Goal: Task Accomplishment & Management: Use online tool/utility

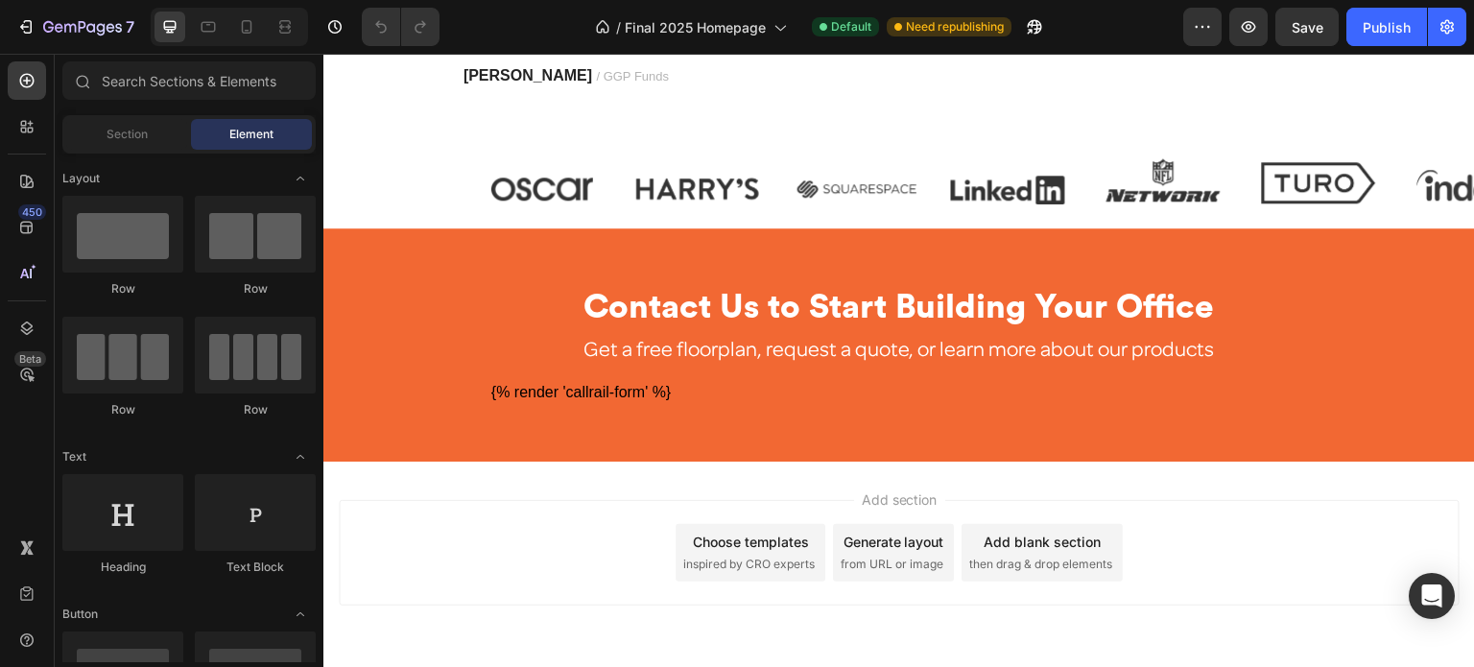
scroll to position [2687, 0]
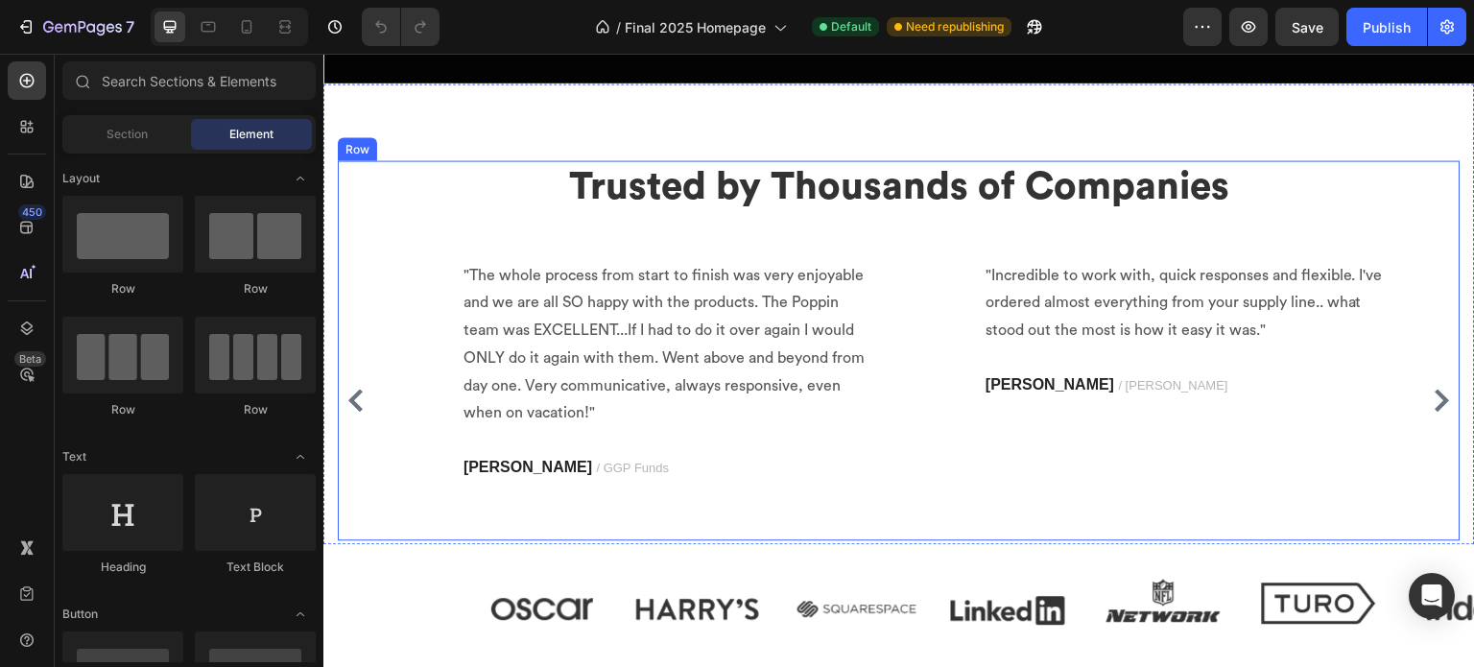
click at [550, 223] on div "Trusted by Thousands of Companies Heading Image "The whole process from start t…" at bounding box center [899, 350] width 1123 height 380
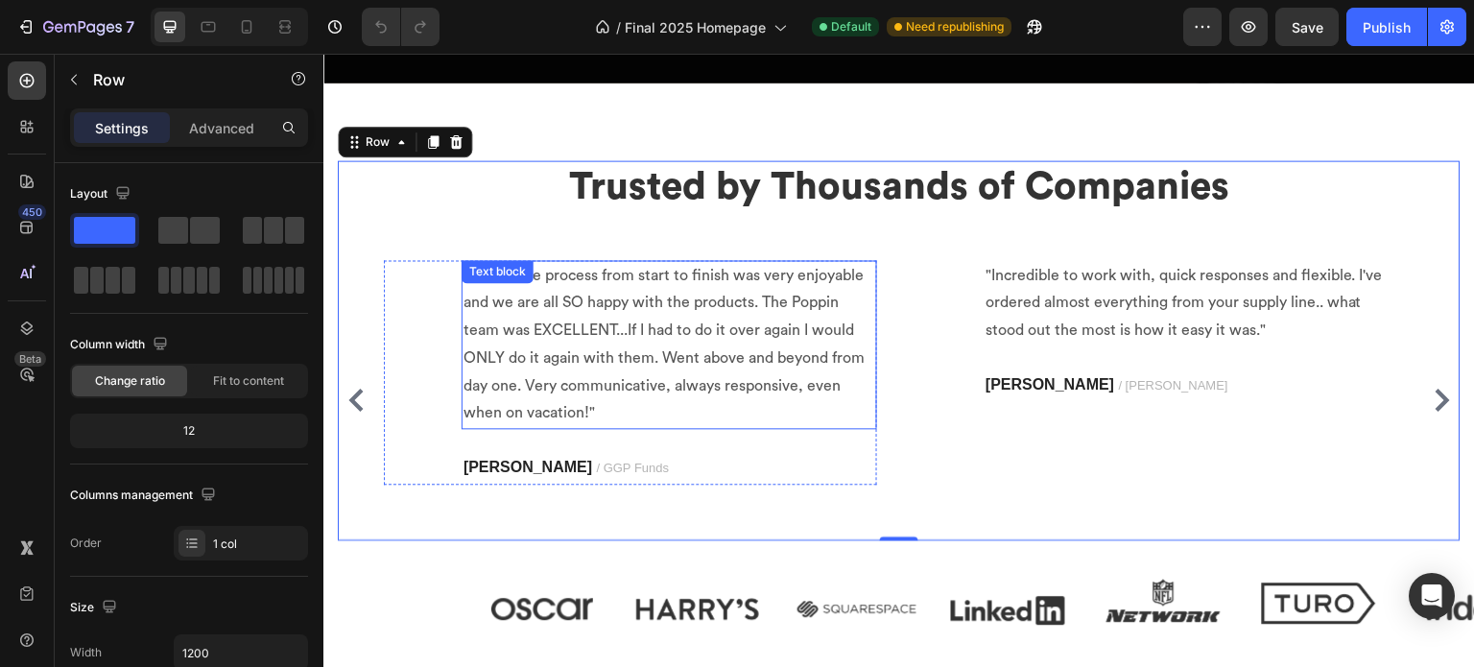
click at [483, 276] on div ""The whole process from start to finish was very enjoyable and we are all SO ha…" at bounding box center [670, 345] width 416 height 170
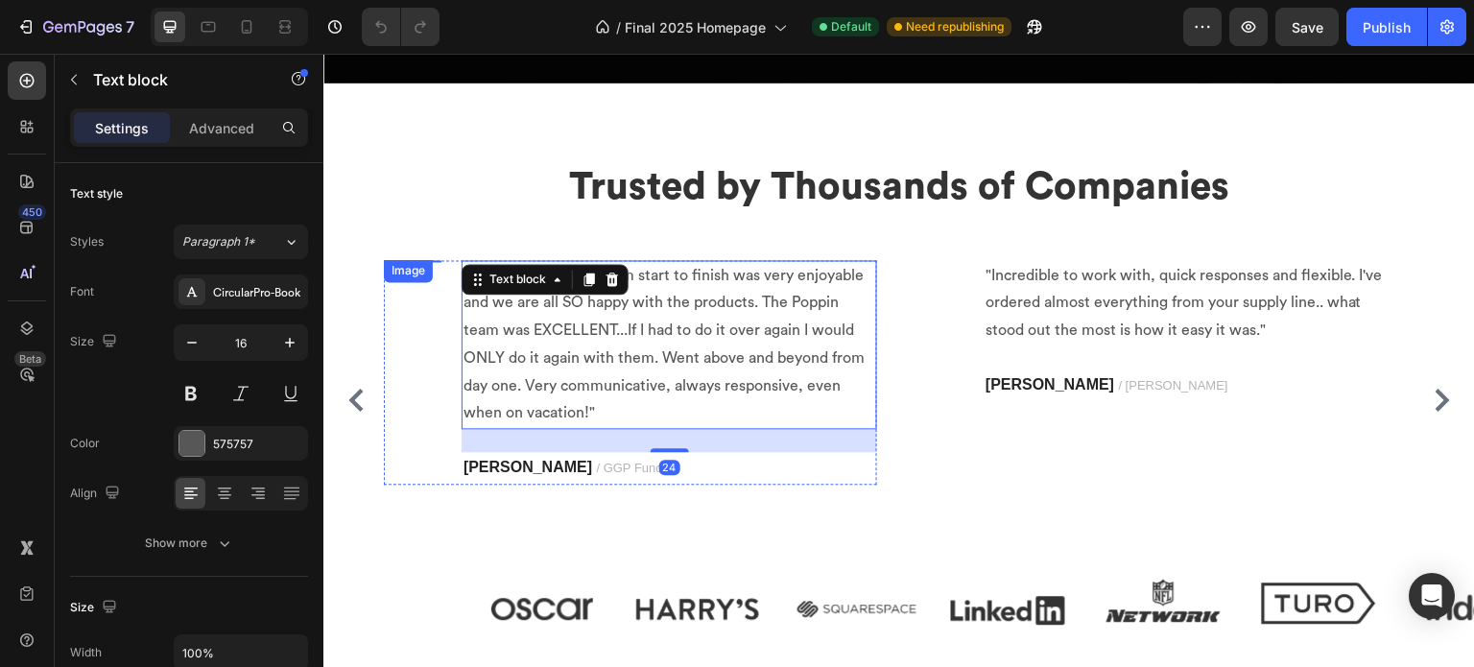
click at [437, 260] on img at bounding box center [413, 260] width 58 height 0
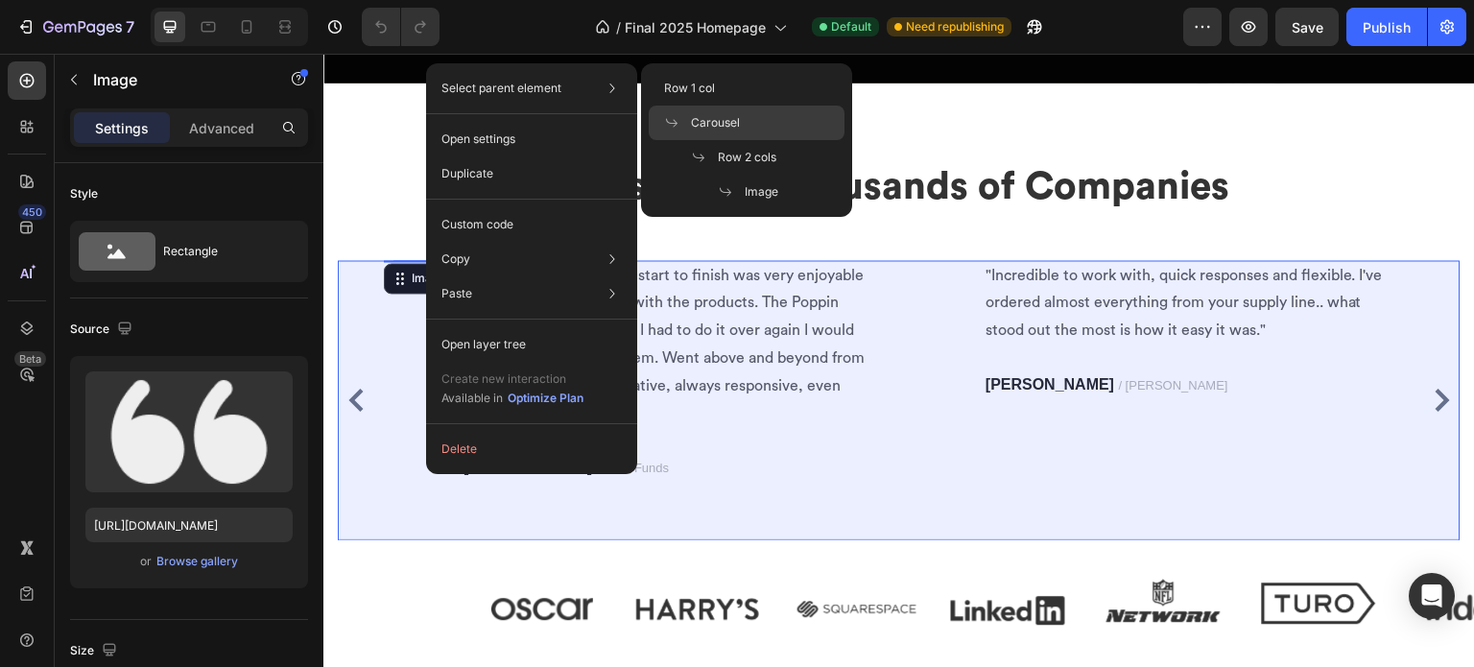
click at [714, 126] on span "Carousel" at bounding box center [715, 122] width 49 height 17
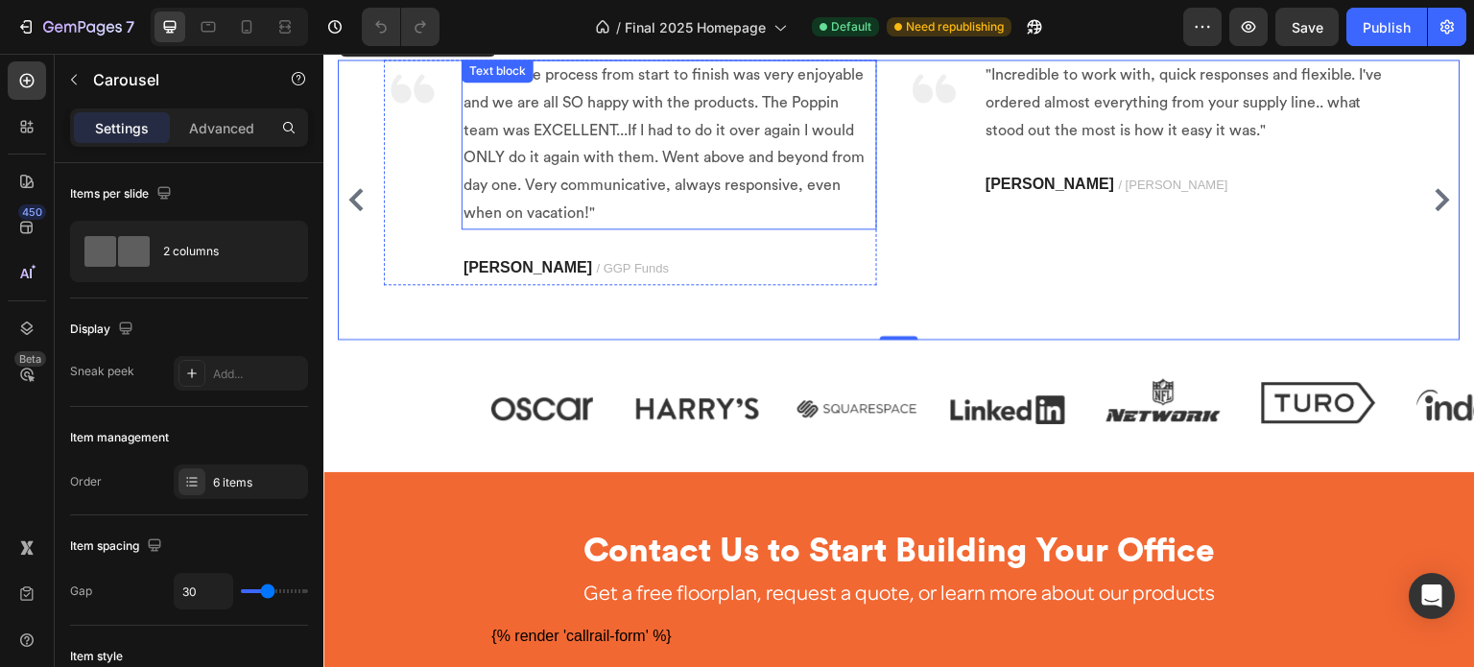
scroll to position [2783, 0]
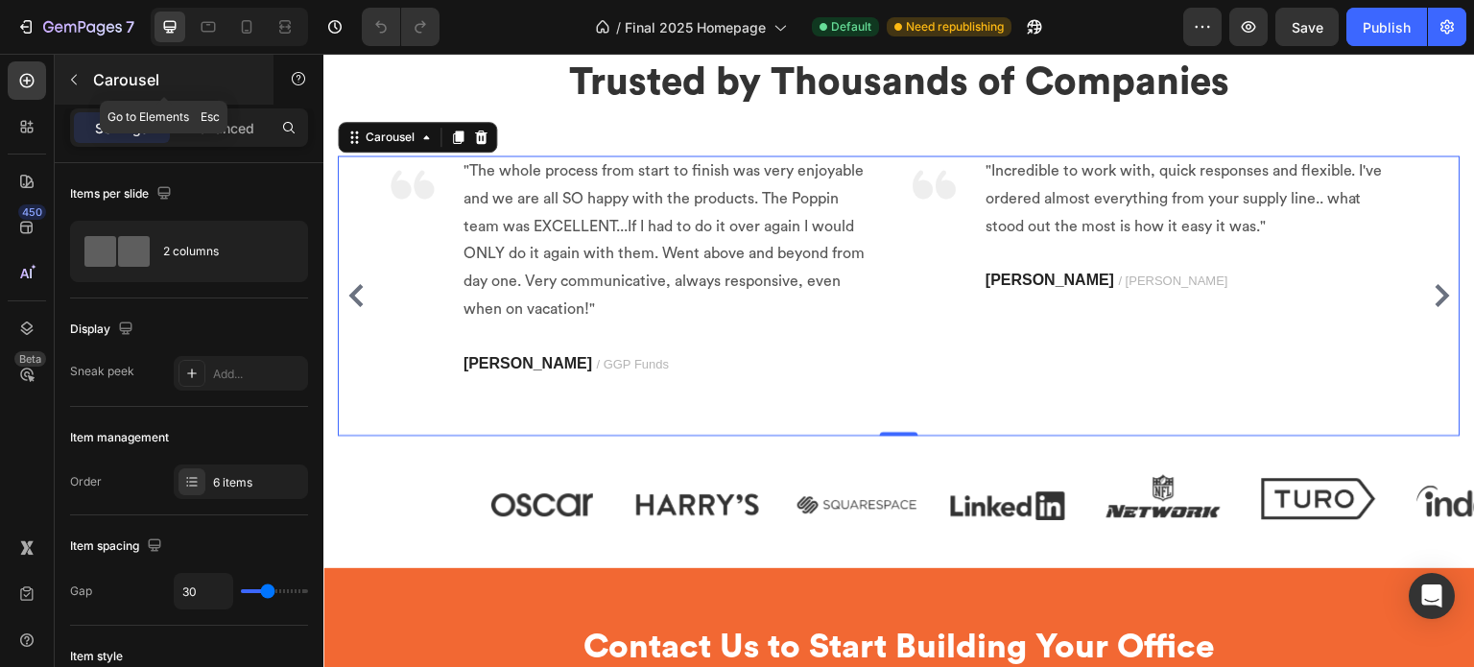
click at [73, 80] on icon "button" at bounding box center [73, 79] width 15 height 15
click at [349, 160] on div "Image "The whole process from start to finish was very enjoyable and we are all…" at bounding box center [899, 295] width 1123 height 280
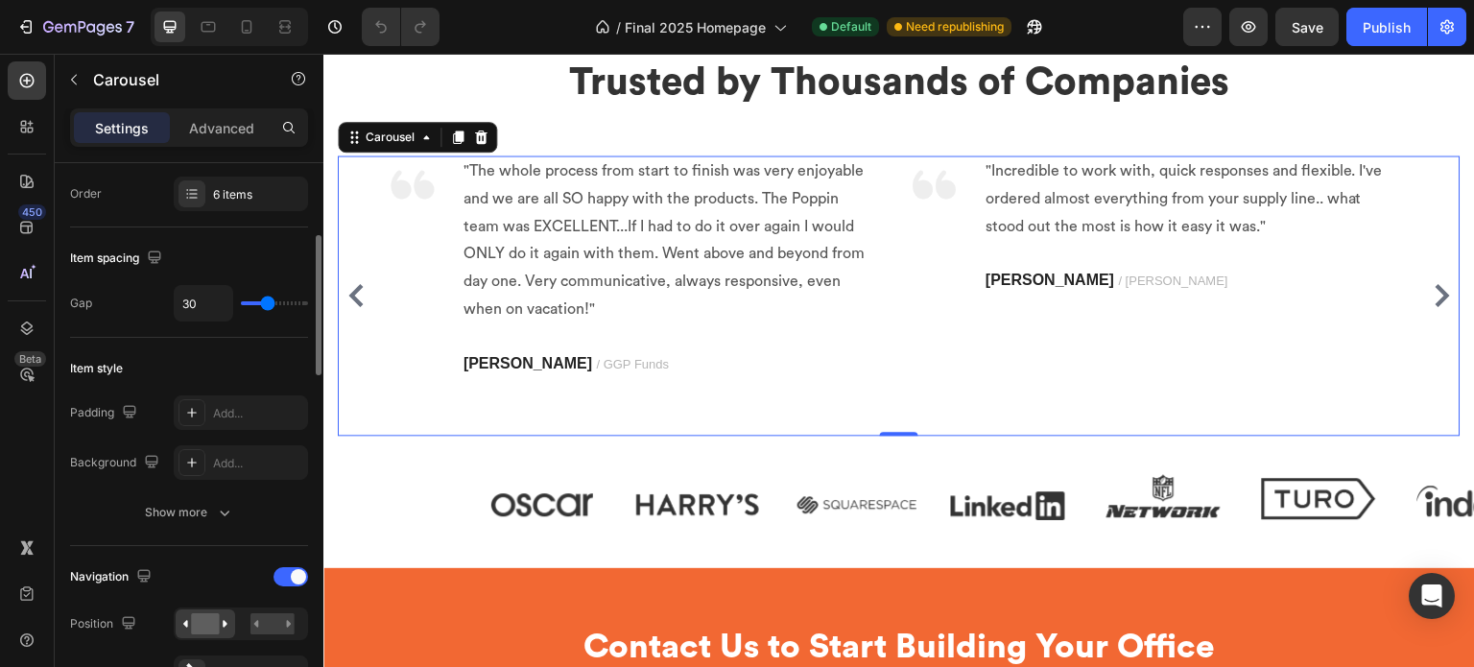
scroll to position [0, 0]
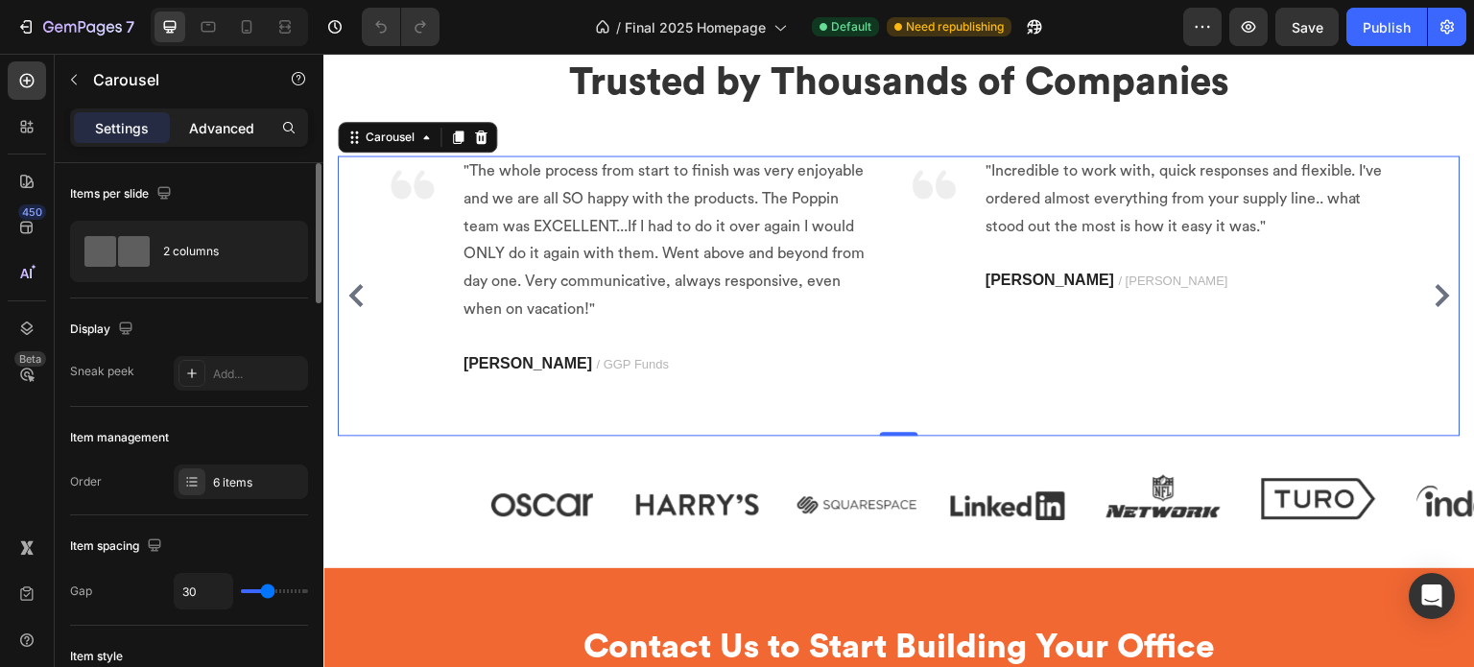
click at [205, 124] on p "Advanced" at bounding box center [221, 128] width 65 height 20
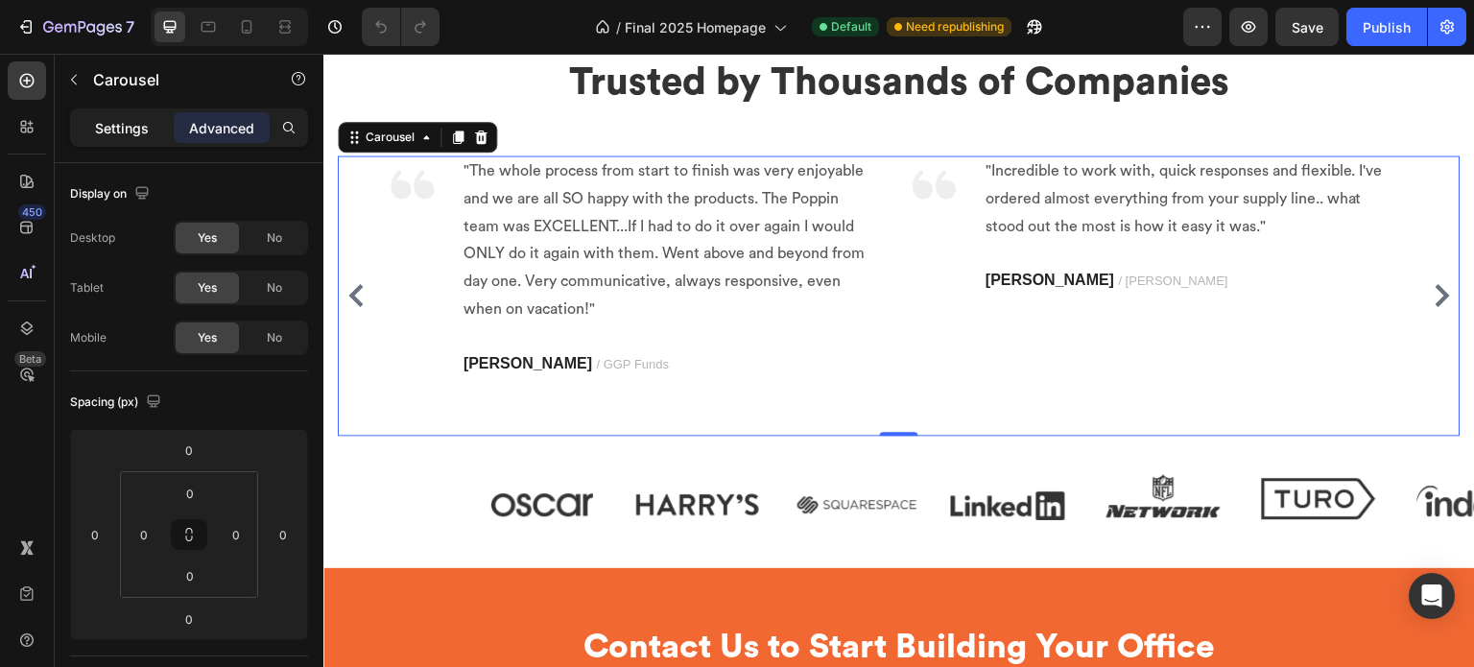
click at [119, 125] on p "Settings" at bounding box center [122, 128] width 54 height 20
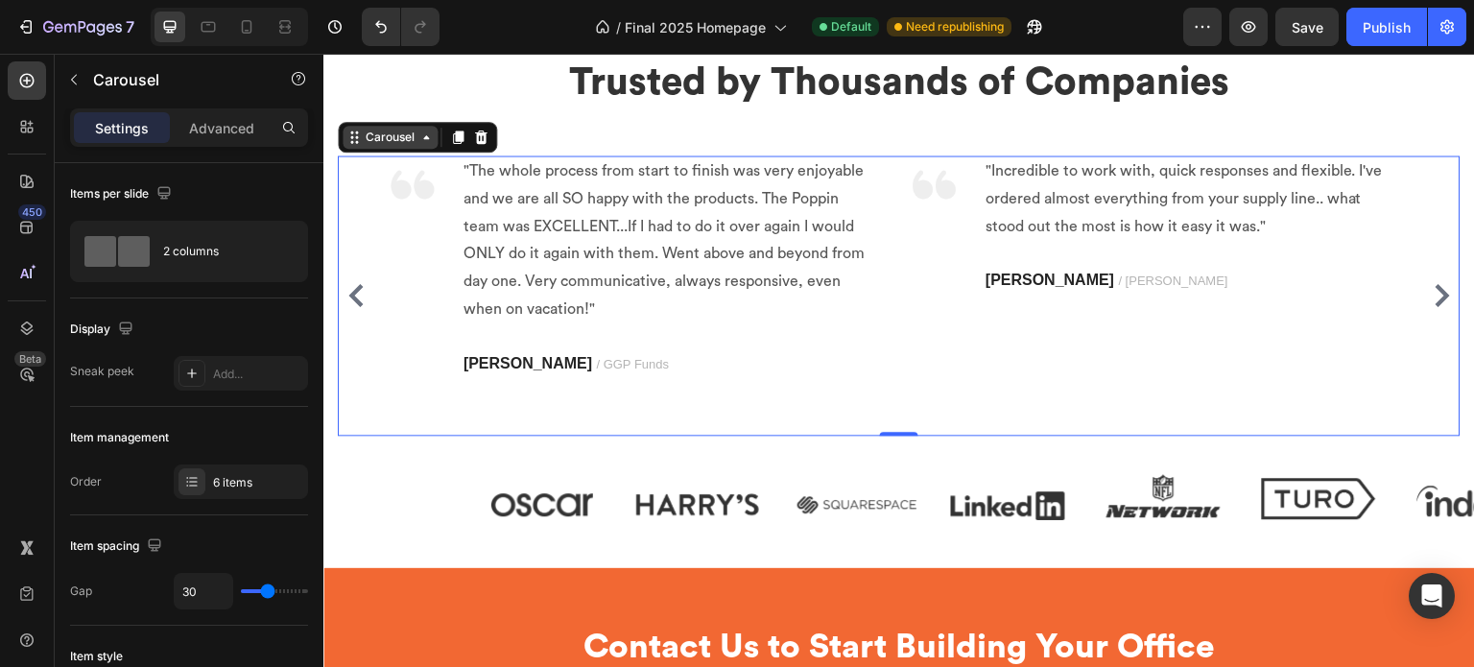
click at [401, 135] on div "Carousel" at bounding box center [390, 137] width 57 height 17
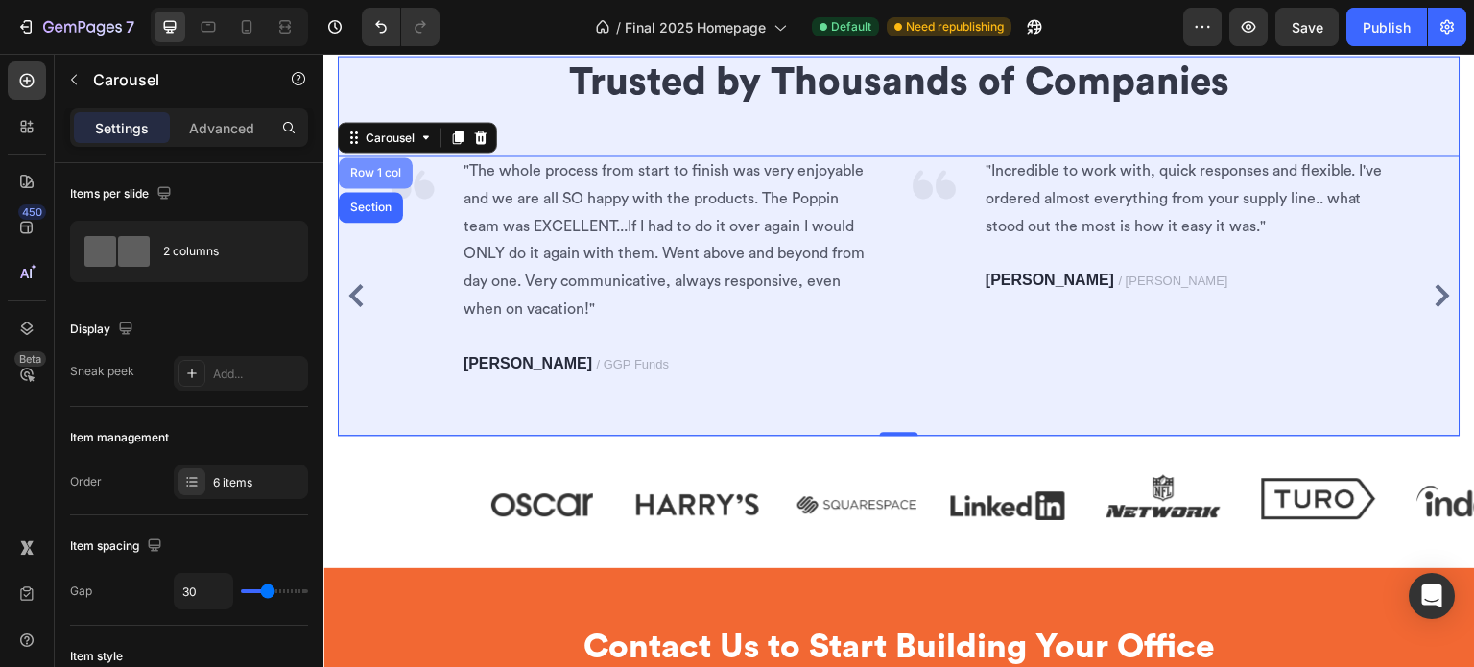
click at [384, 168] on div "Row 1 col" at bounding box center [375, 173] width 59 height 12
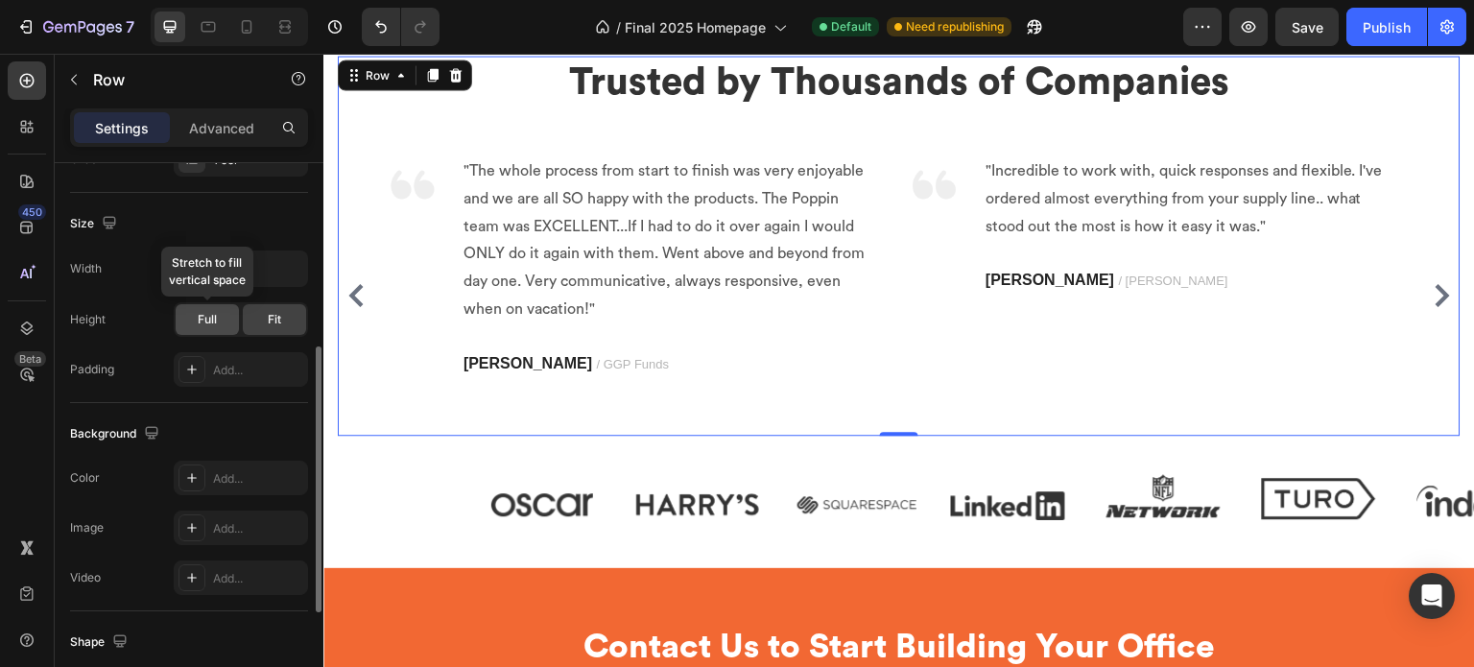
scroll to position [610, 0]
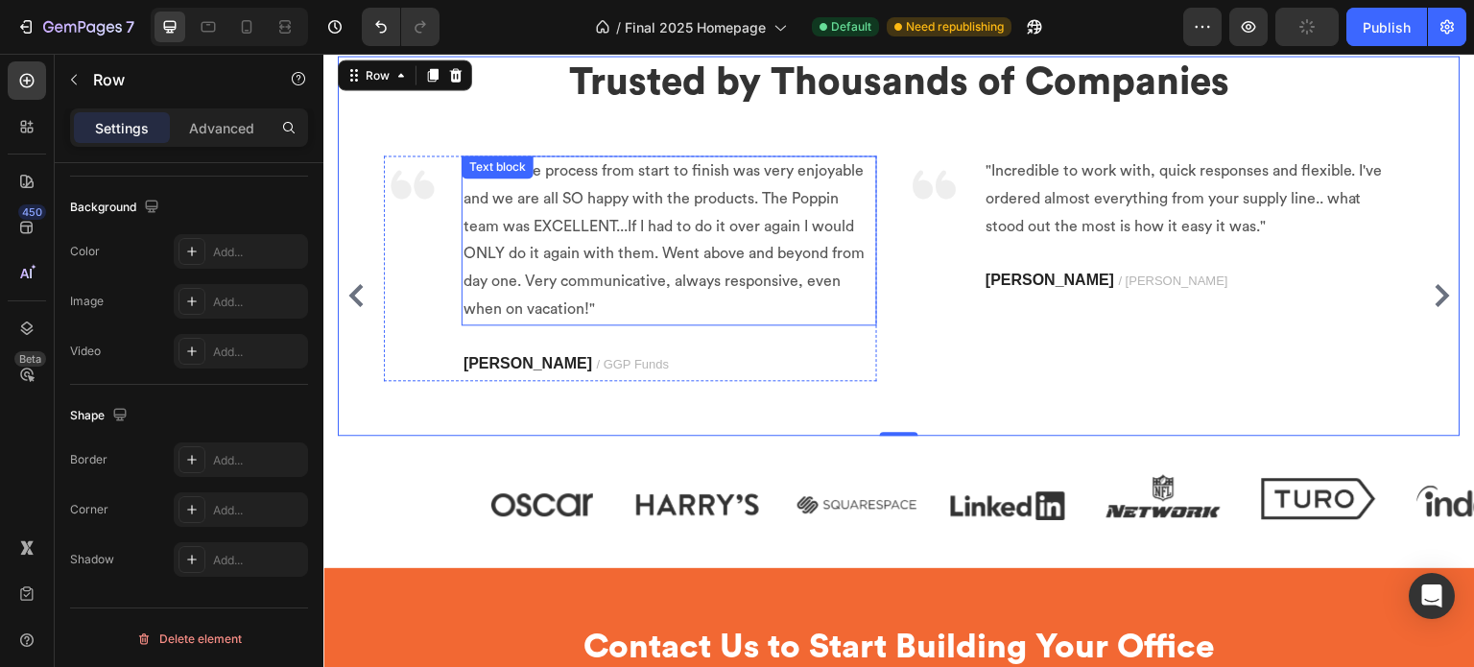
click at [471, 230] on p ""The whole process from start to finish was very enjoyable and we are all SO ha…" at bounding box center [670, 240] width 412 height 166
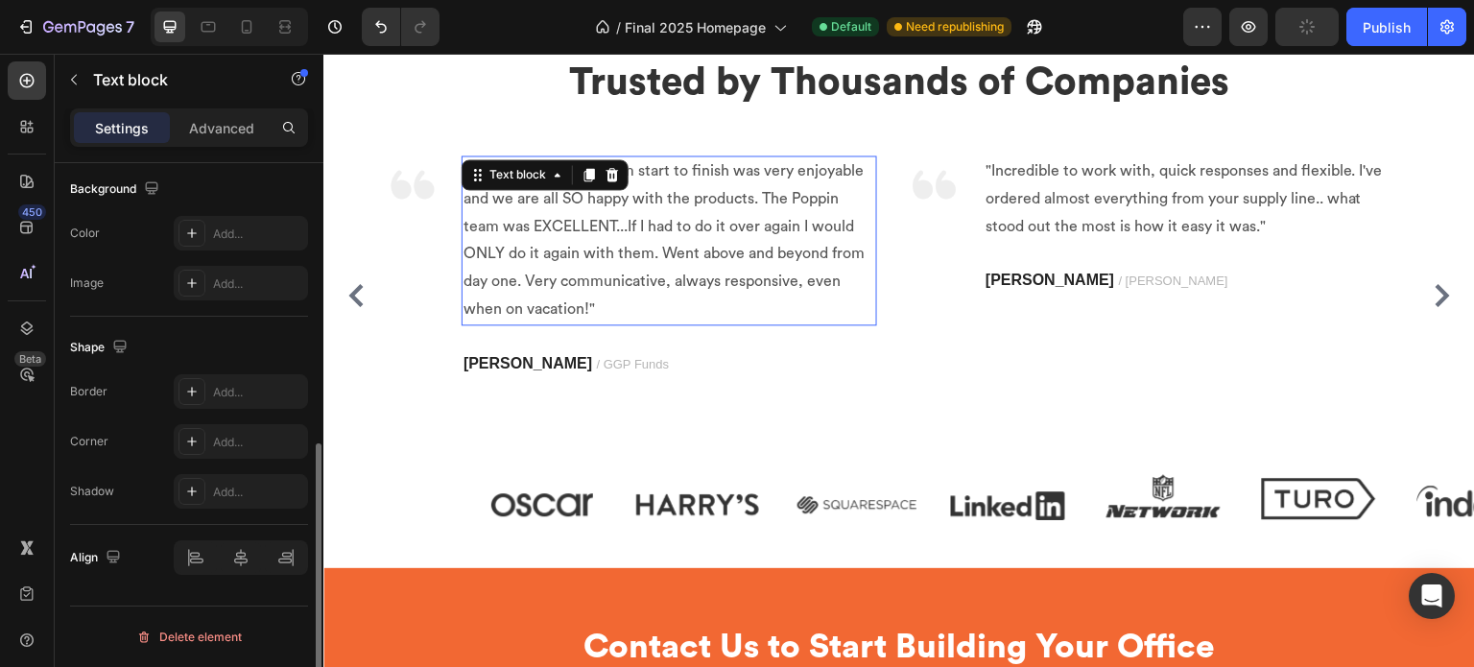
scroll to position [0, 0]
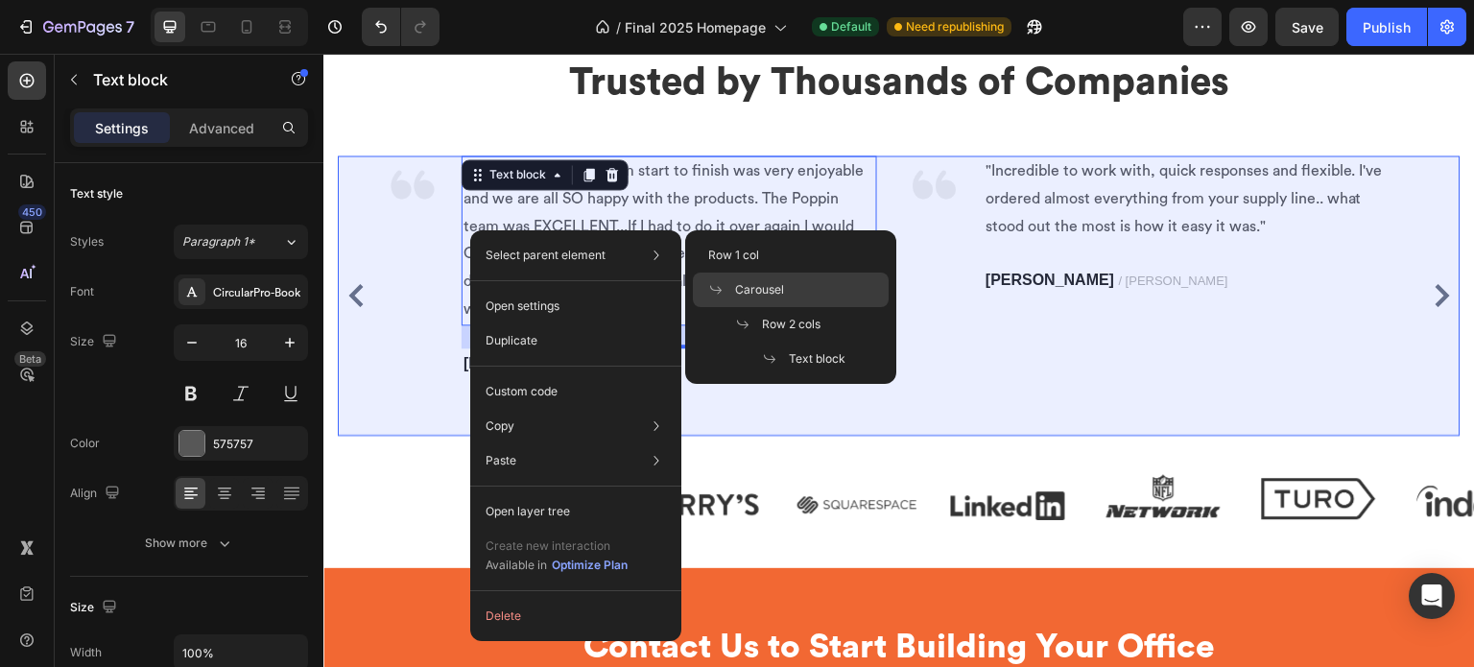
click at [768, 285] on span "Carousel" at bounding box center [759, 289] width 49 height 17
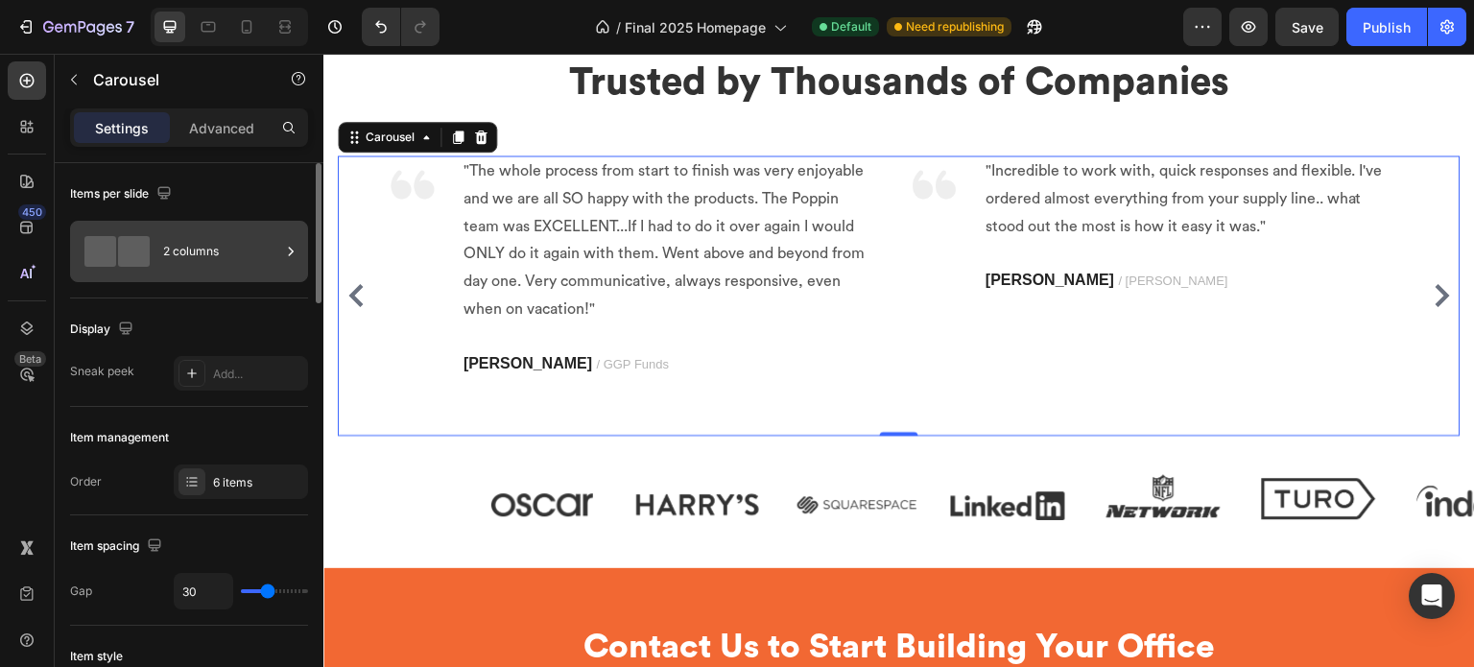
click at [207, 249] on div "2 columns" at bounding box center [221, 251] width 117 height 44
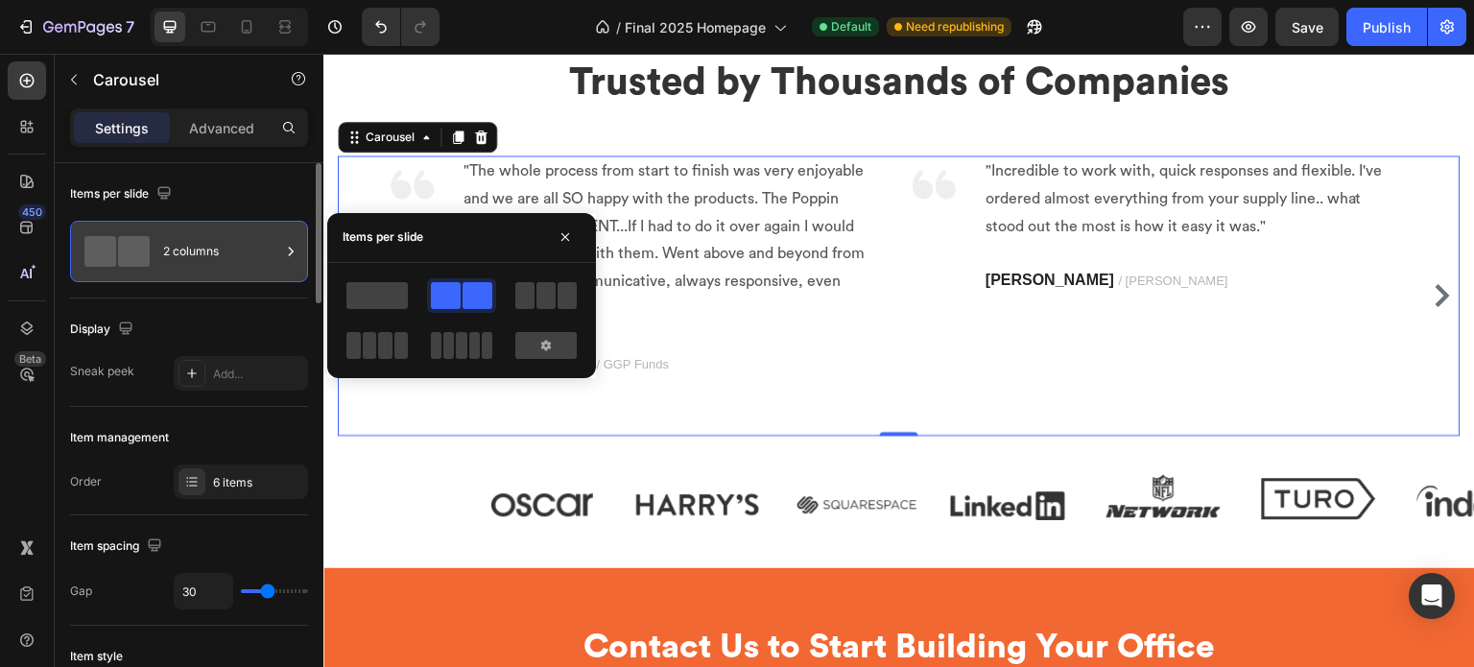
click at [207, 249] on div "2 columns" at bounding box center [221, 251] width 117 height 44
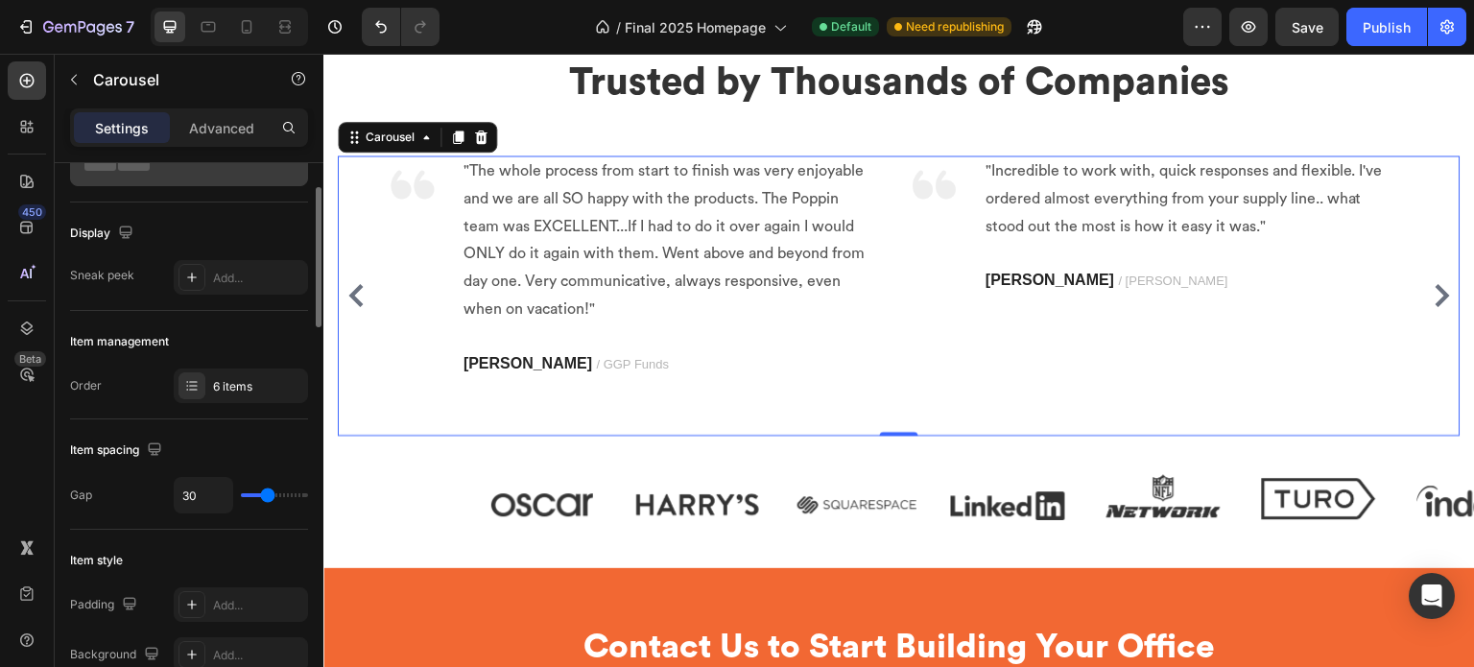
scroll to position [192, 0]
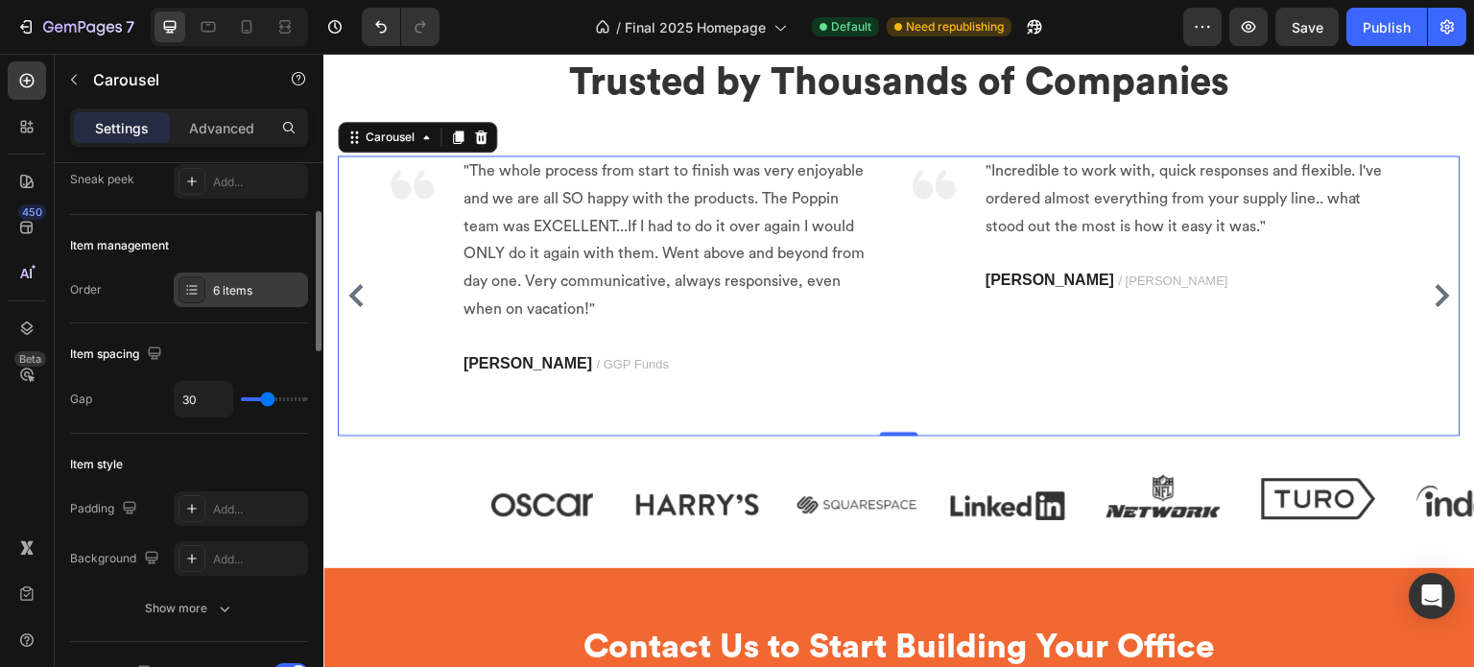
click at [256, 287] on div "6 items" at bounding box center [258, 290] width 90 height 17
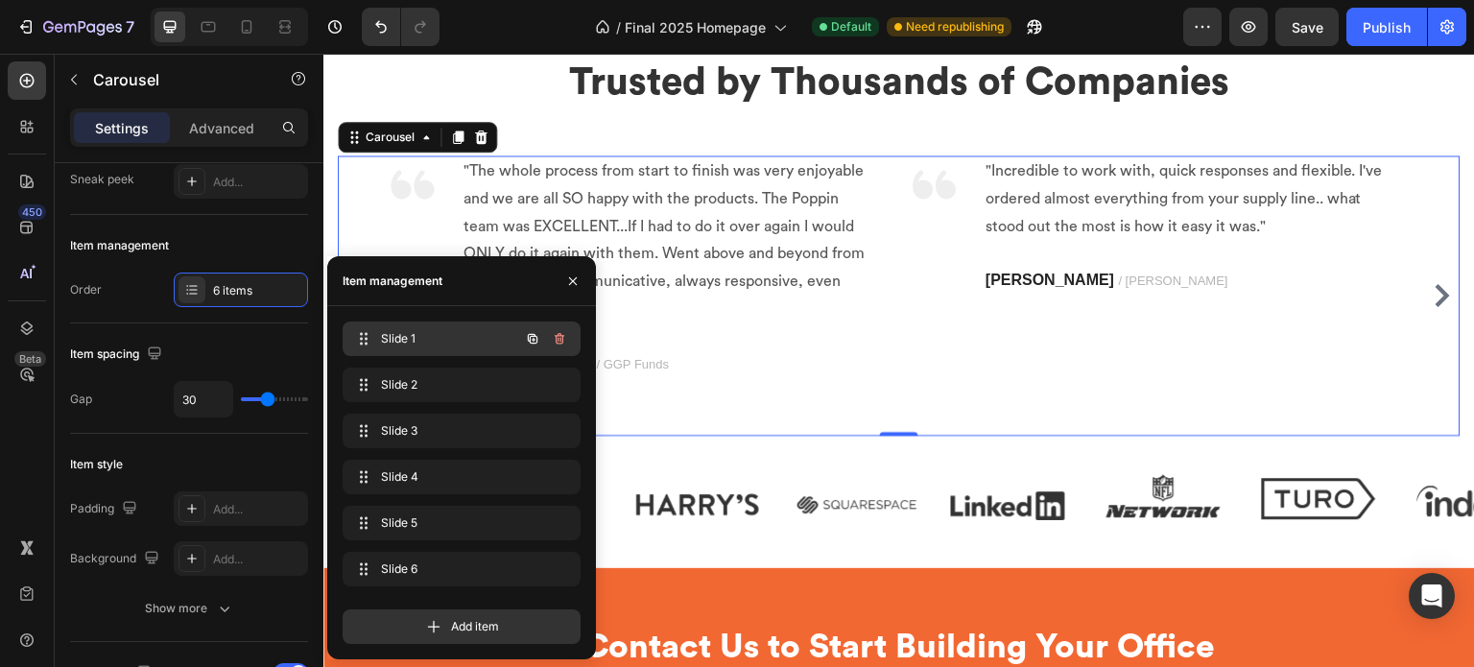
click at [476, 331] on span "Slide 1" at bounding box center [435, 338] width 108 height 17
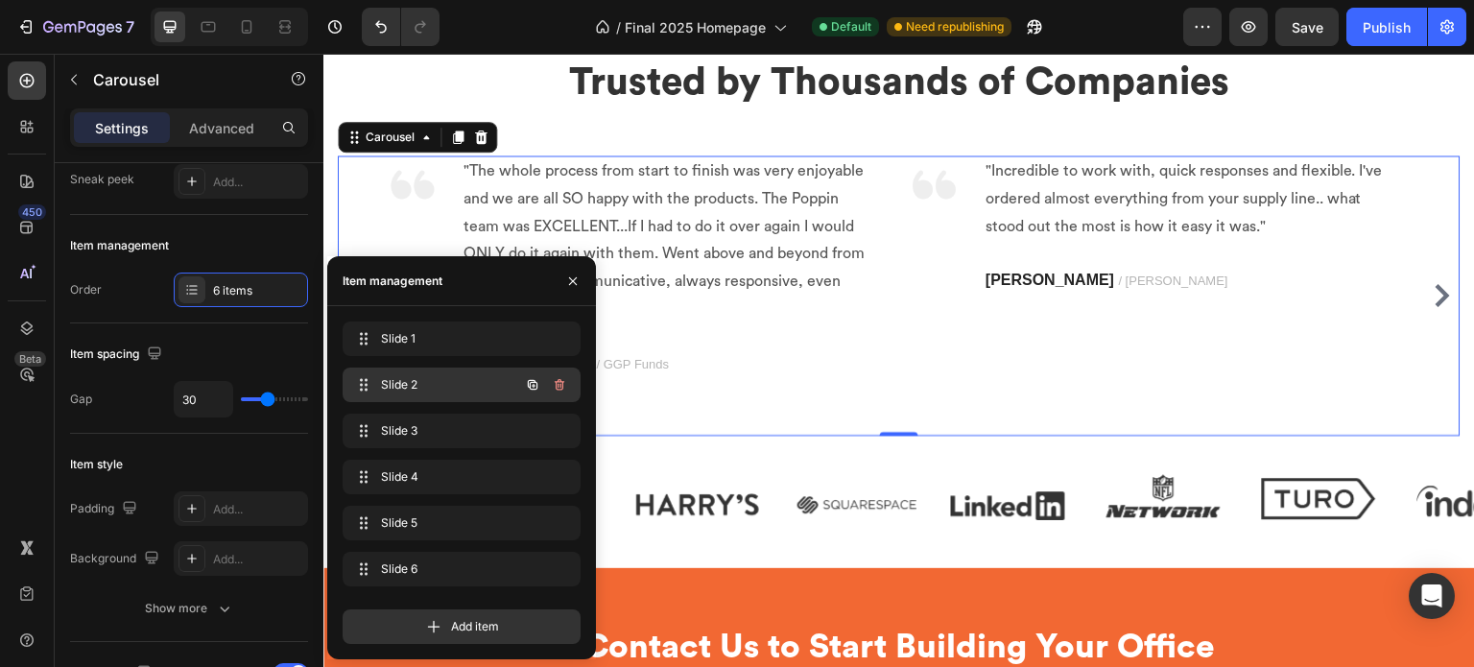
click at [429, 372] on div "Slide 2 Slide 2" at bounding box center [434, 384] width 169 height 27
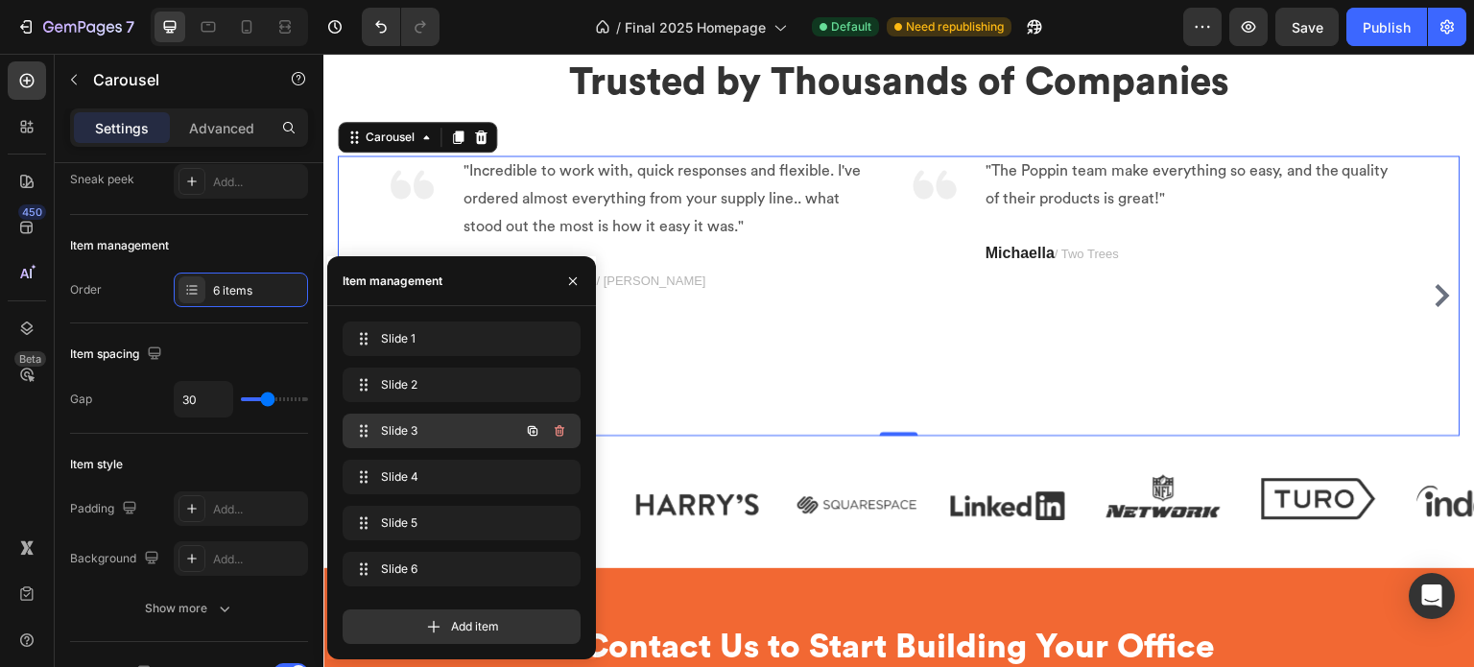
click at [438, 425] on span "Slide 3" at bounding box center [435, 430] width 108 height 17
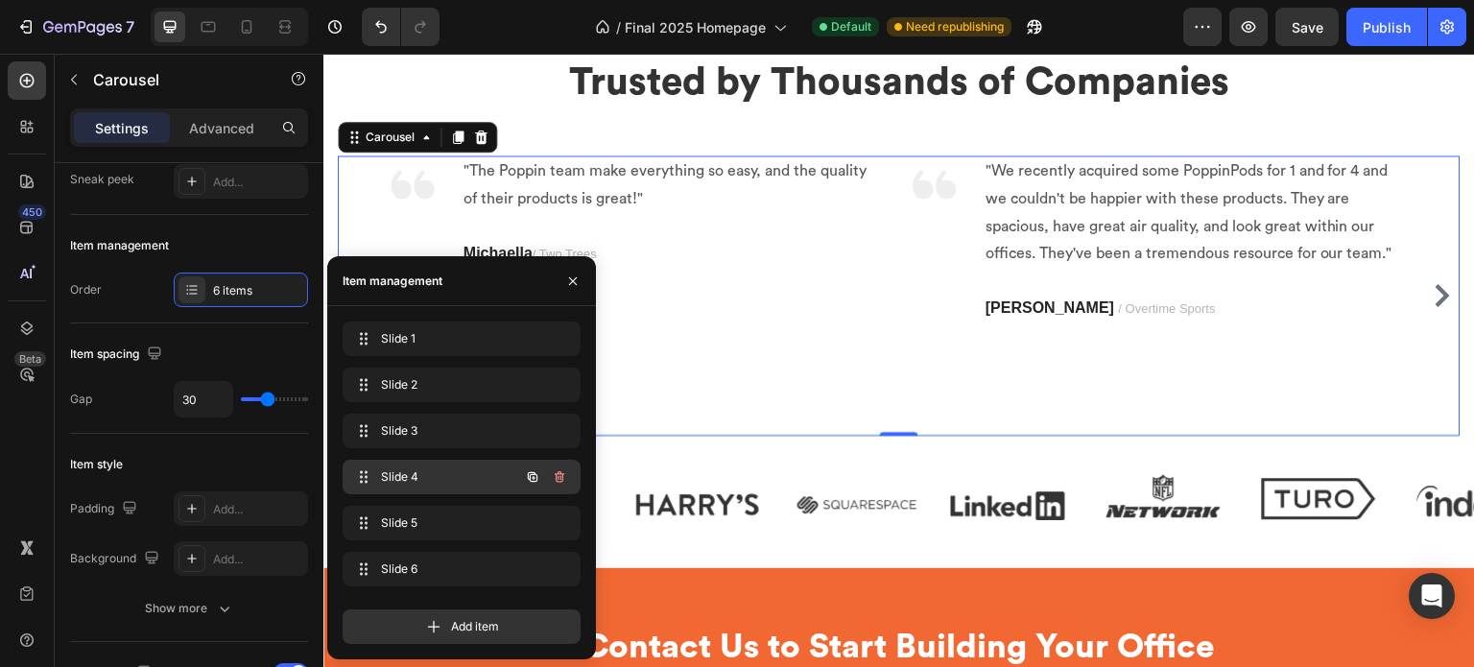
click at [481, 475] on span "Slide 4" at bounding box center [435, 476] width 108 height 17
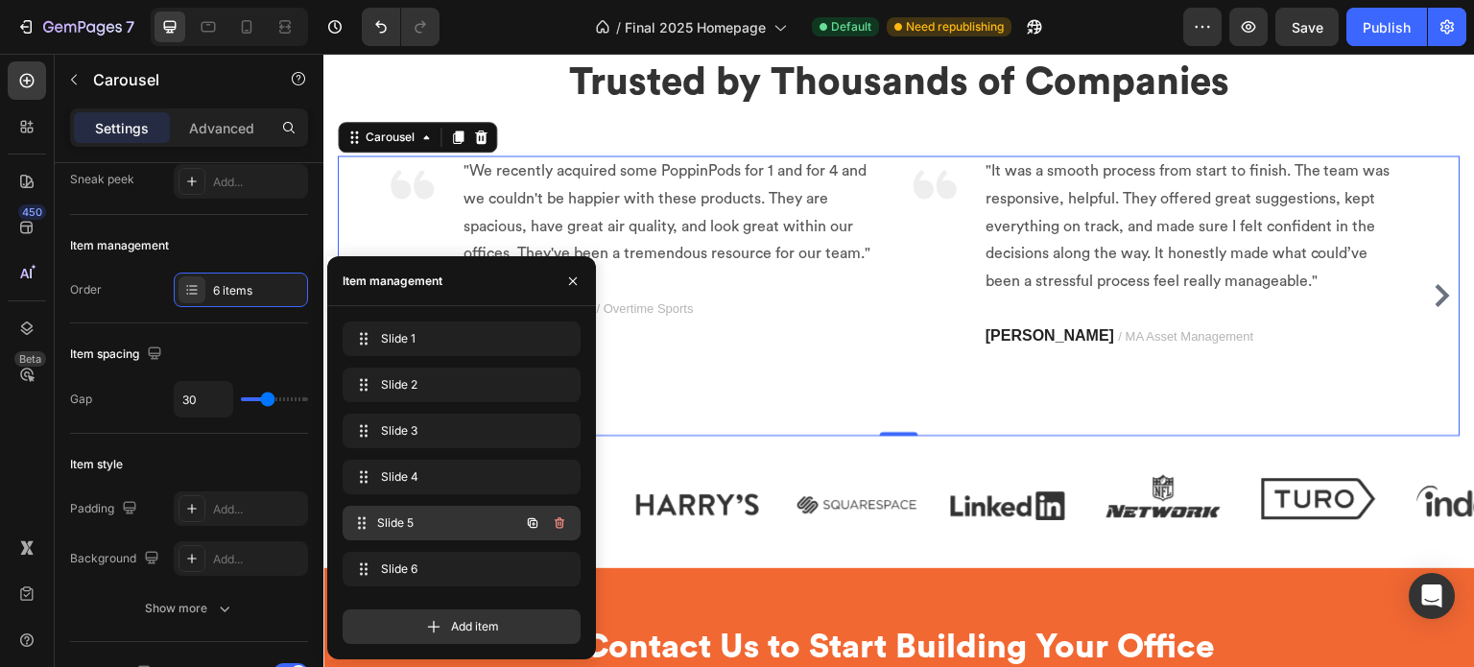
click at [460, 527] on span "Slide 5" at bounding box center [448, 522] width 142 height 17
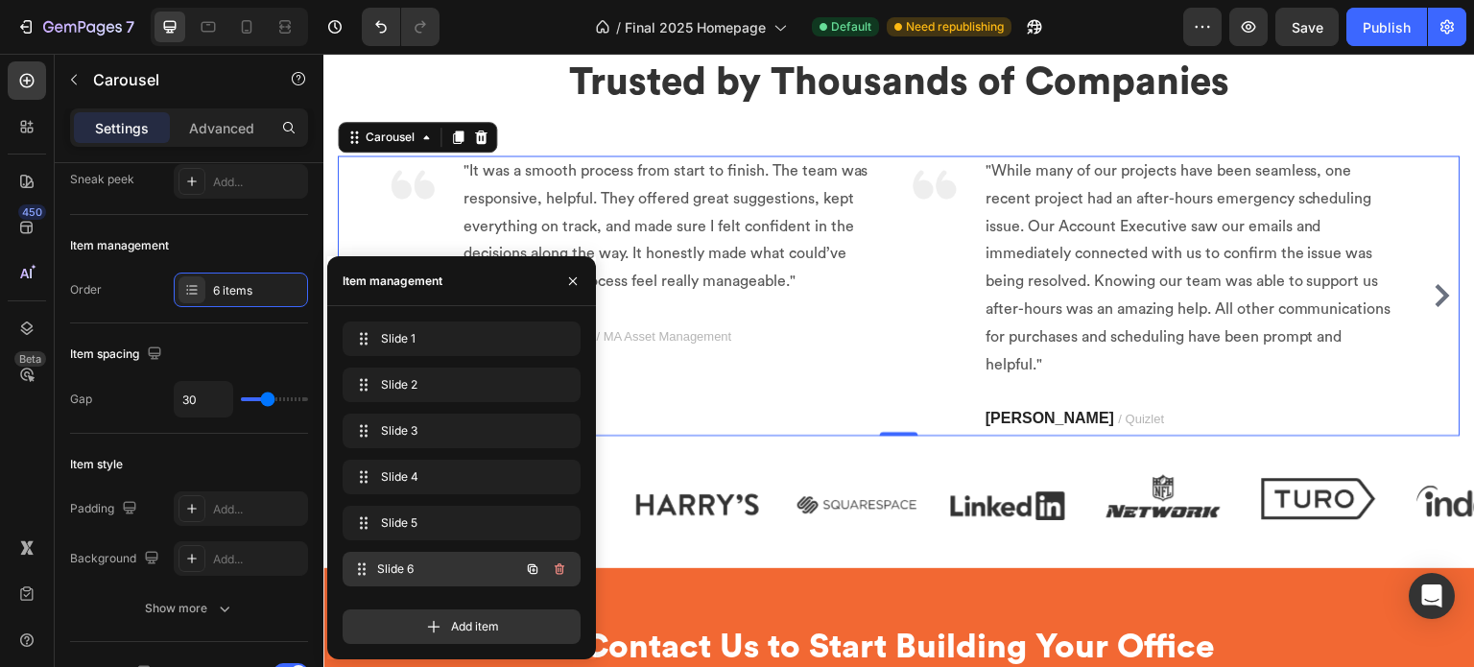
click at [449, 565] on span "Slide 6" at bounding box center [448, 568] width 142 height 17
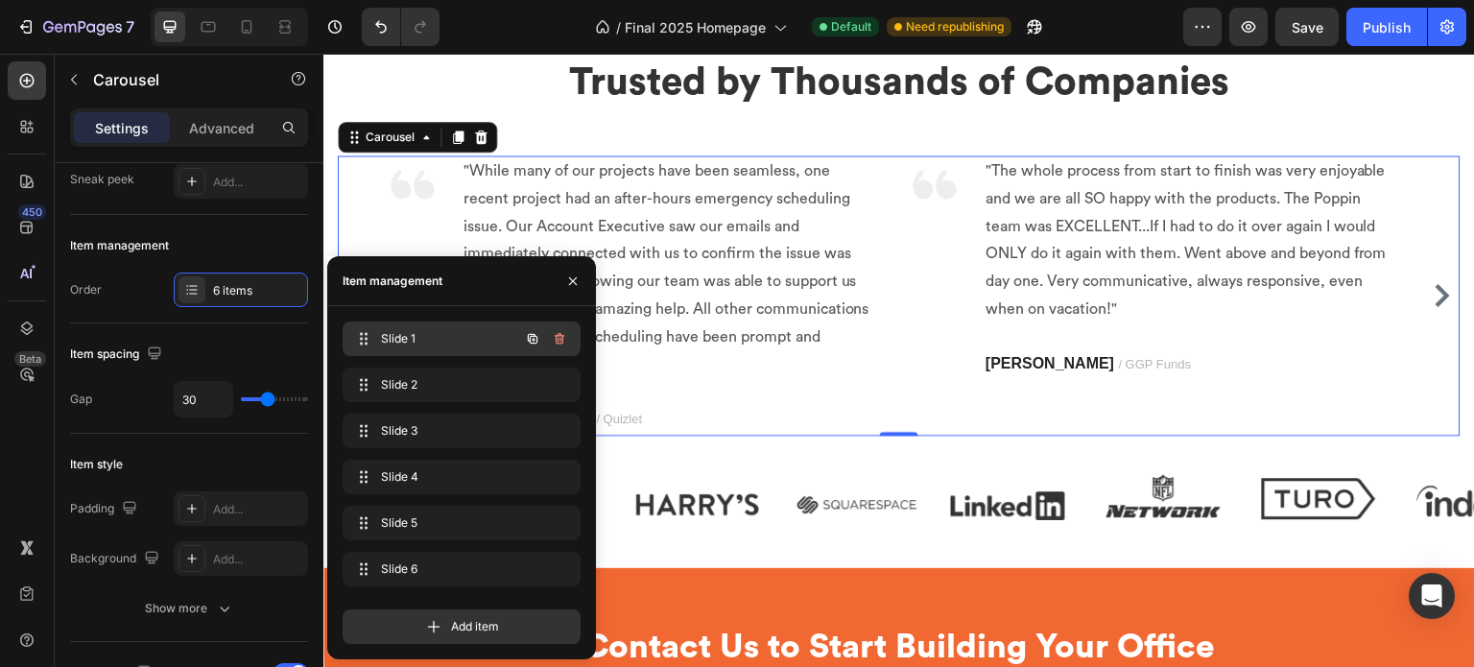
click at [446, 339] on span "Slide 1" at bounding box center [435, 338] width 108 height 17
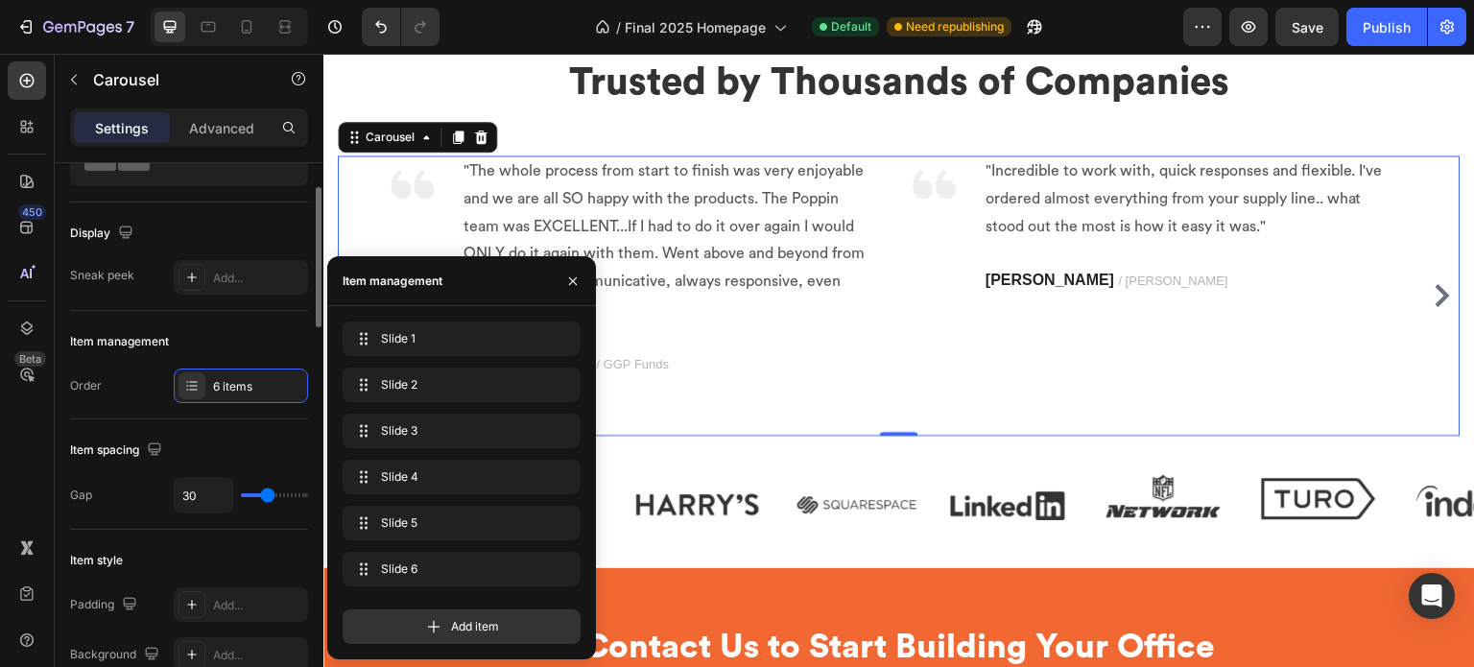
scroll to position [0, 0]
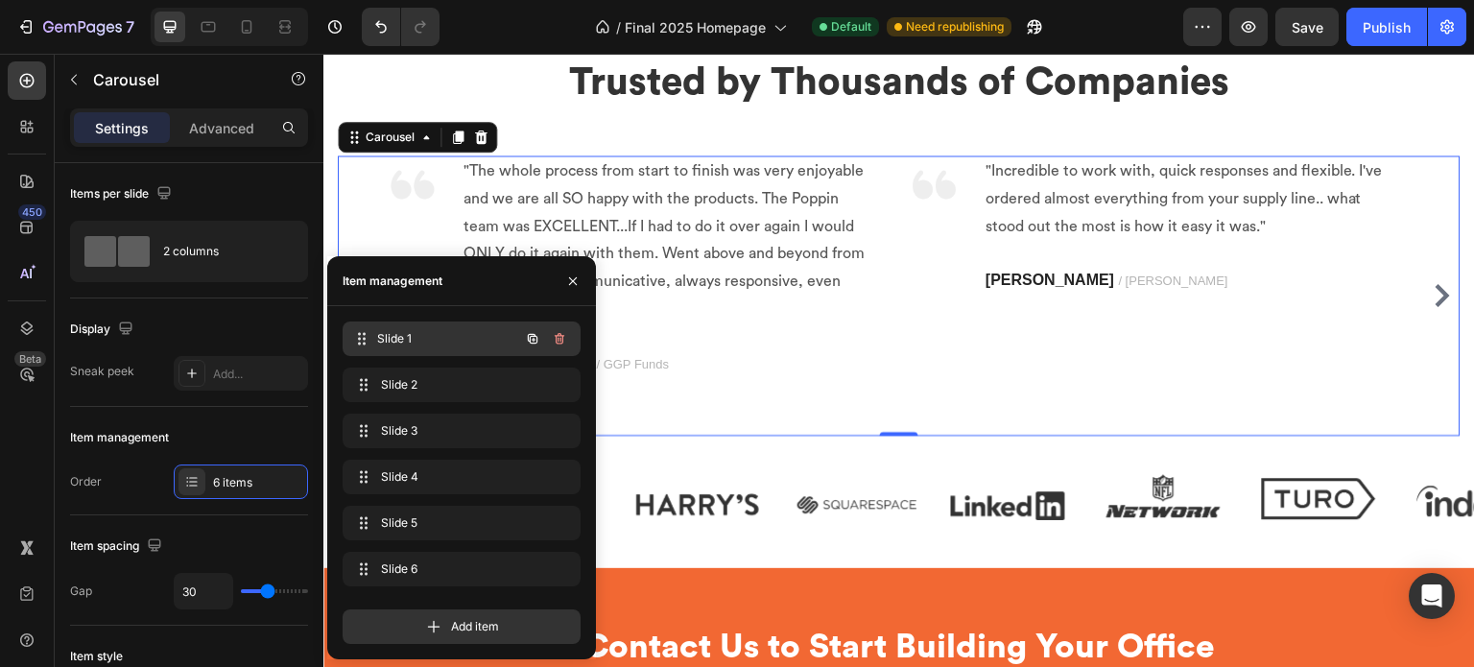
click at [458, 345] on span "Slide 1" at bounding box center [448, 338] width 142 height 17
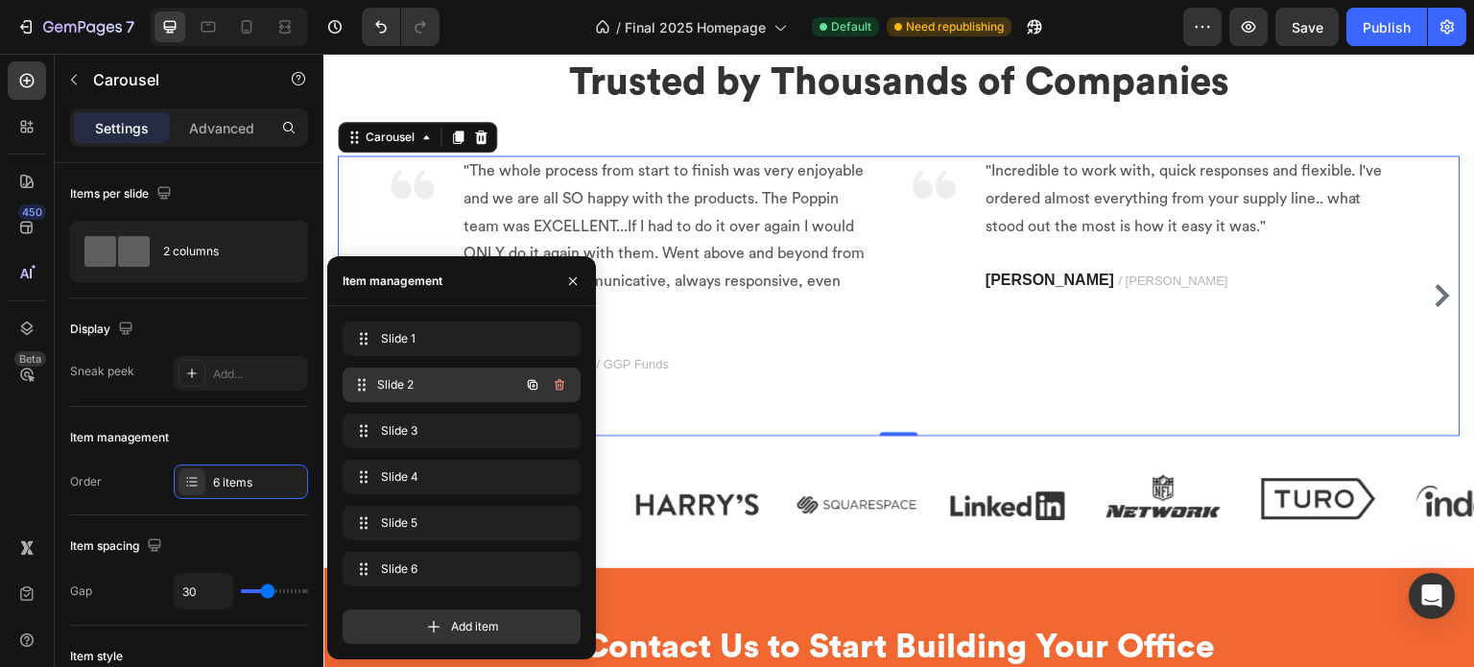
click at [460, 383] on span "Slide 2" at bounding box center [448, 384] width 142 height 17
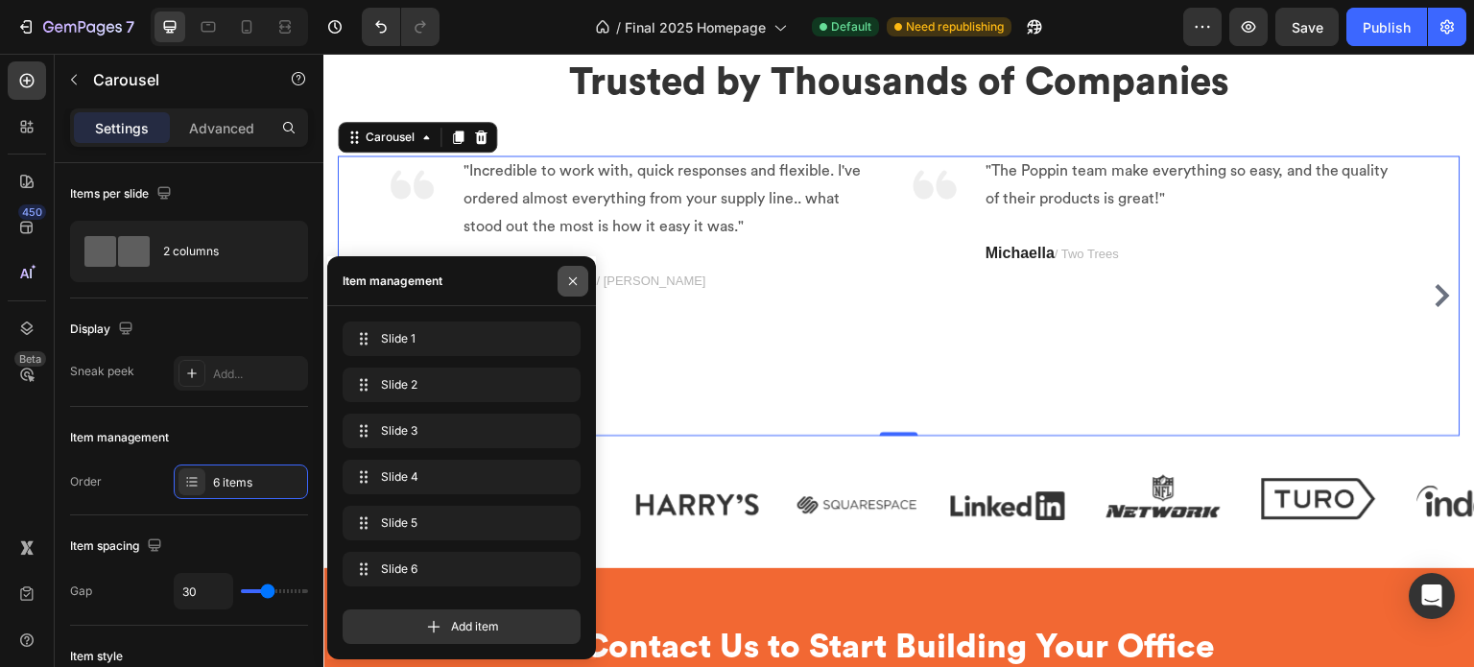
click at [577, 277] on icon "button" at bounding box center [572, 280] width 15 height 15
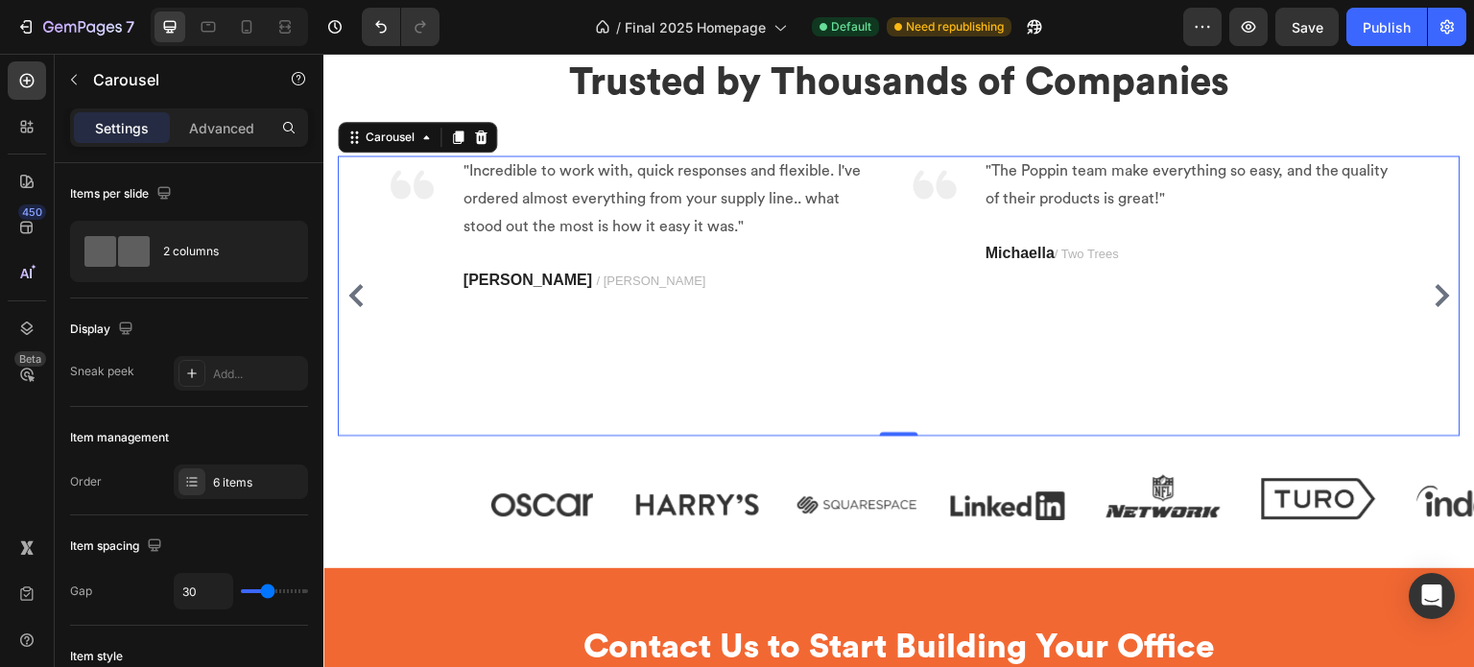
scroll to position [2879, 0]
